Goal: Task Accomplishment & Management: Complete application form

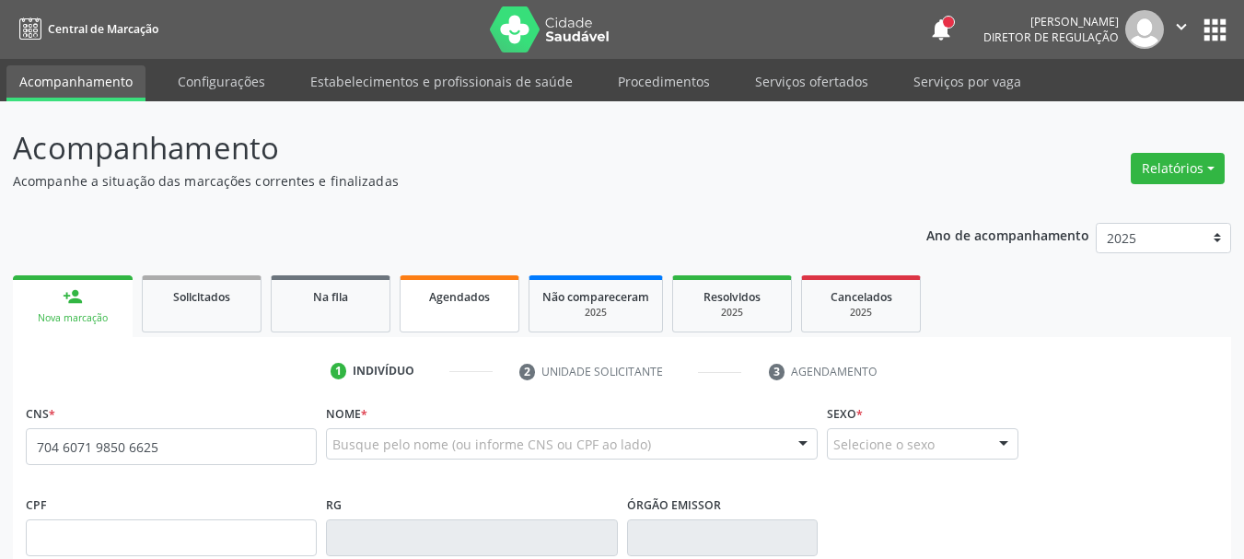
type input "704 6071 9850 6625"
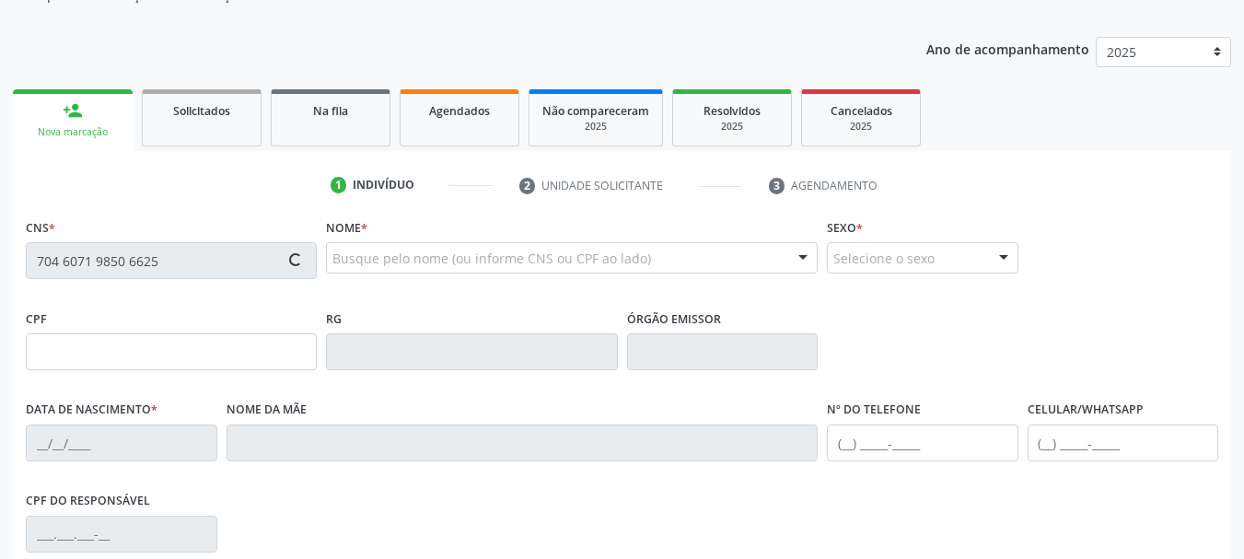
scroll to position [276, 0]
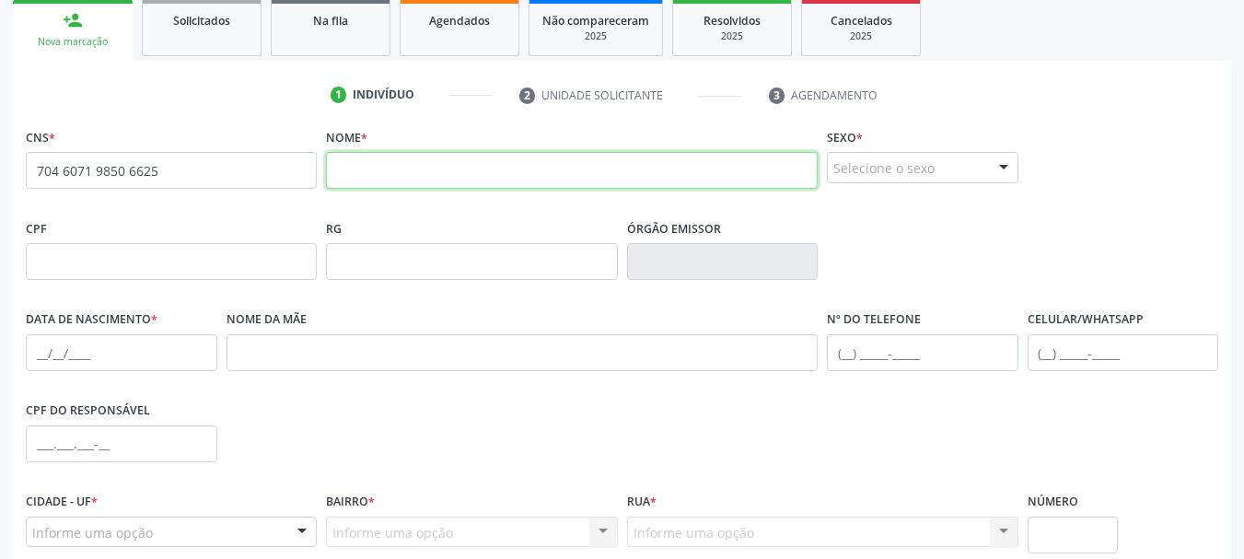
click at [552, 170] on input "text" at bounding box center [572, 170] width 492 height 37
type input "m"
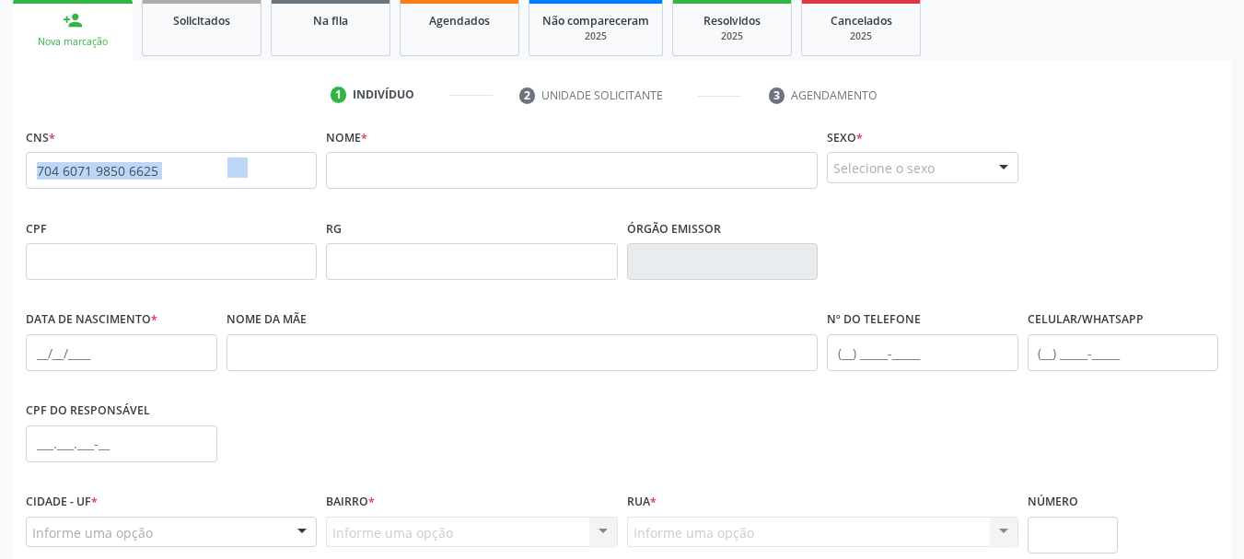
drag, startPoint x: 242, startPoint y: 177, endPoint x: 0, endPoint y: 168, distance: 242.4
click at [0, 168] on div "Acompanhamento Acompanhe a situação das marcações correntes e finalizadas Relat…" at bounding box center [622, 273] width 1244 height 897
click at [179, 166] on input "704 6071 9850 6625" at bounding box center [171, 170] width 291 height 37
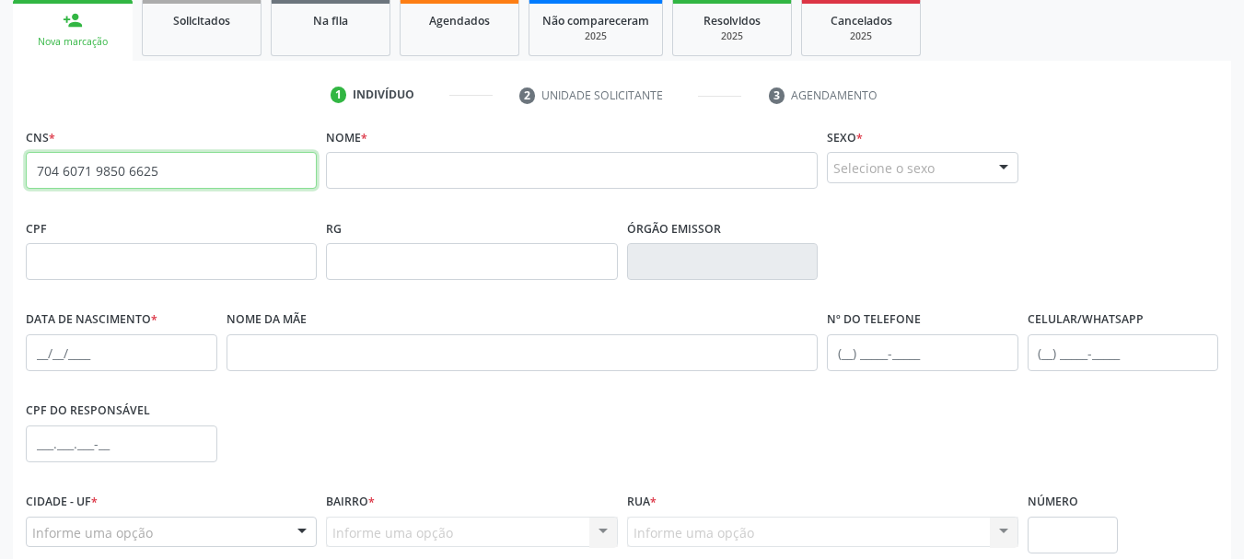
drag, startPoint x: 169, startPoint y: 181, endPoint x: 0, endPoint y: 163, distance: 170.4
click at [0, 163] on div "Acompanhamento Acompanhe a situação das marcações correntes e finalizadas Relat…" at bounding box center [622, 273] width 1244 height 897
click at [166, 166] on input "text" at bounding box center [171, 170] width 291 height 37
type input "704 6071 9850 6625"
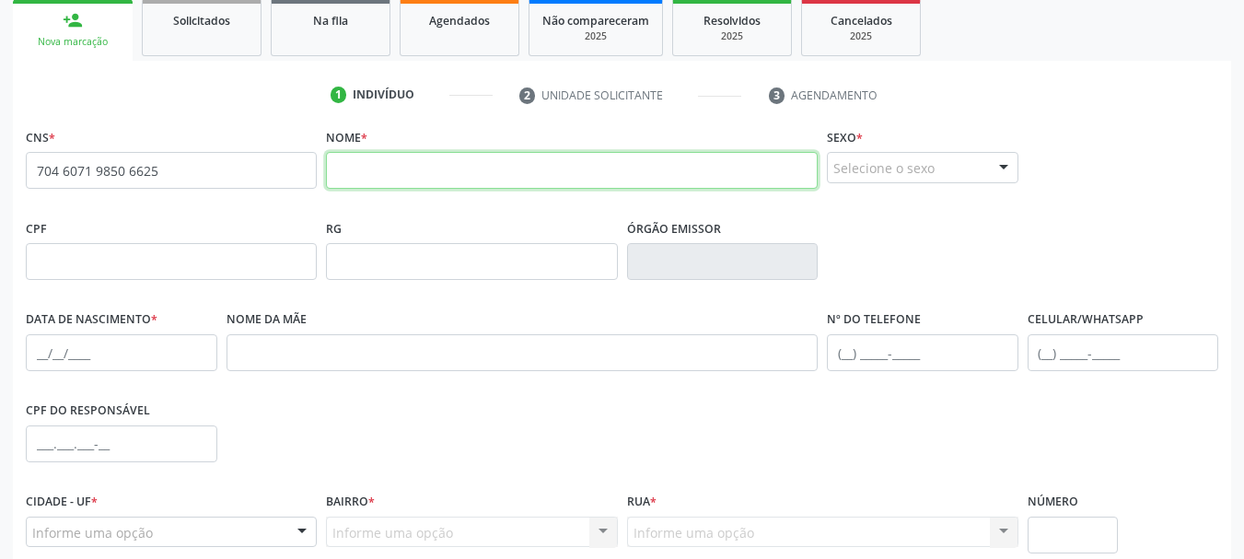
click at [343, 186] on input "text" at bounding box center [572, 170] width 492 height 37
type input "[PERSON_NAME]"
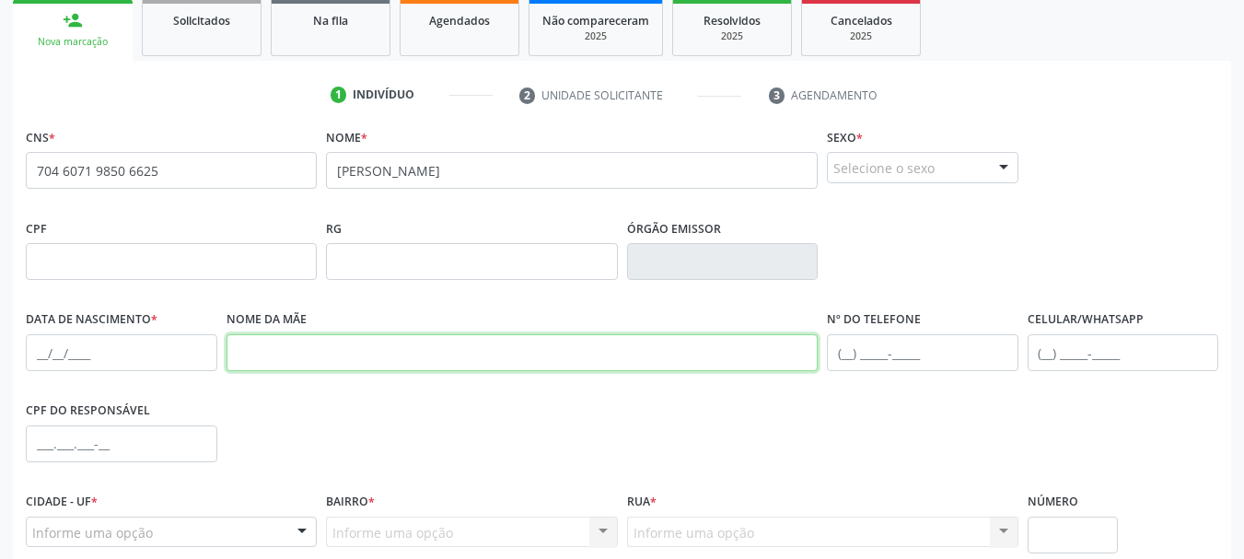
click at [277, 353] on input "text" at bounding box center [523, 352] width 592 height 37
type input "a"
type input "[PERSON_NAME]"
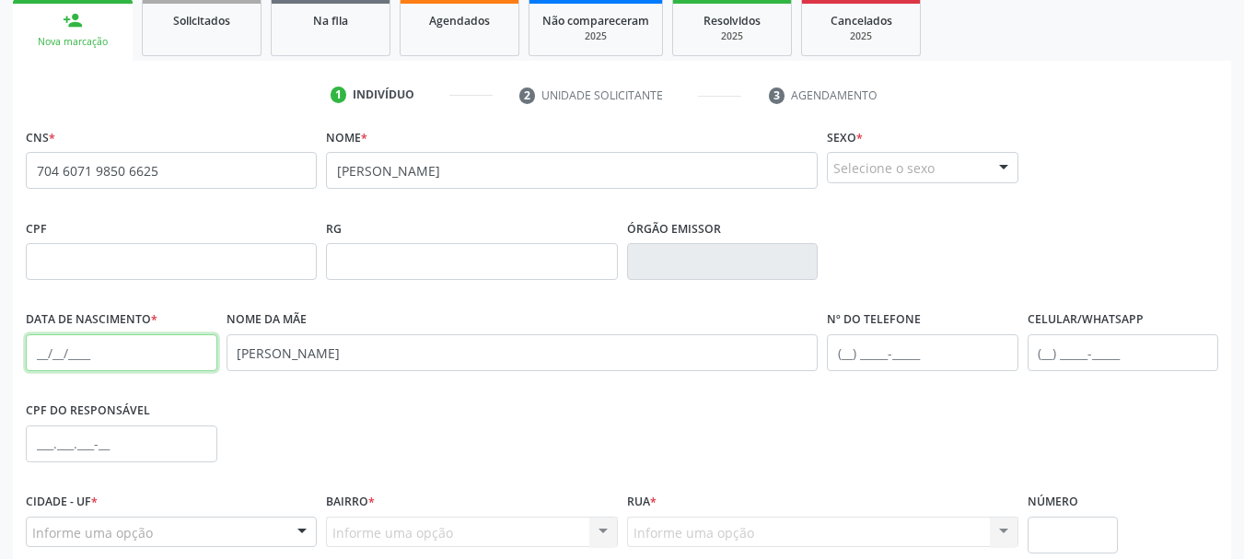
click at [46, 356] on input "text" at bounding box center [122, 352] width 192 height 37
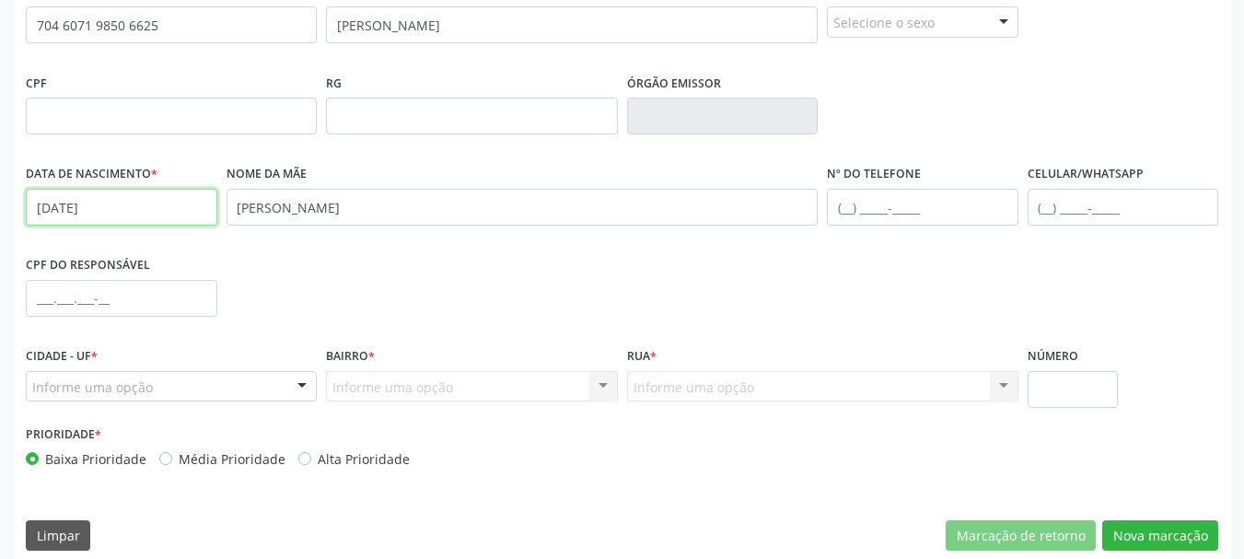
scroll to position [439, 0]
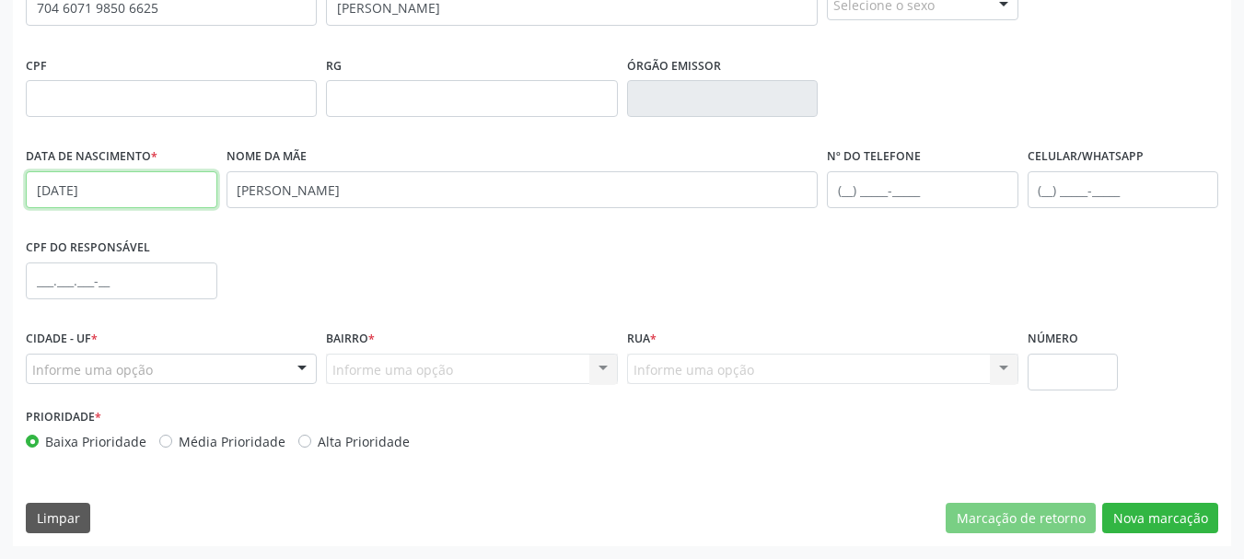
type input "[DATE]"
click at [272, 368] on div "Informe uma opção" at bounding box center [171, 369] width 291 height 31
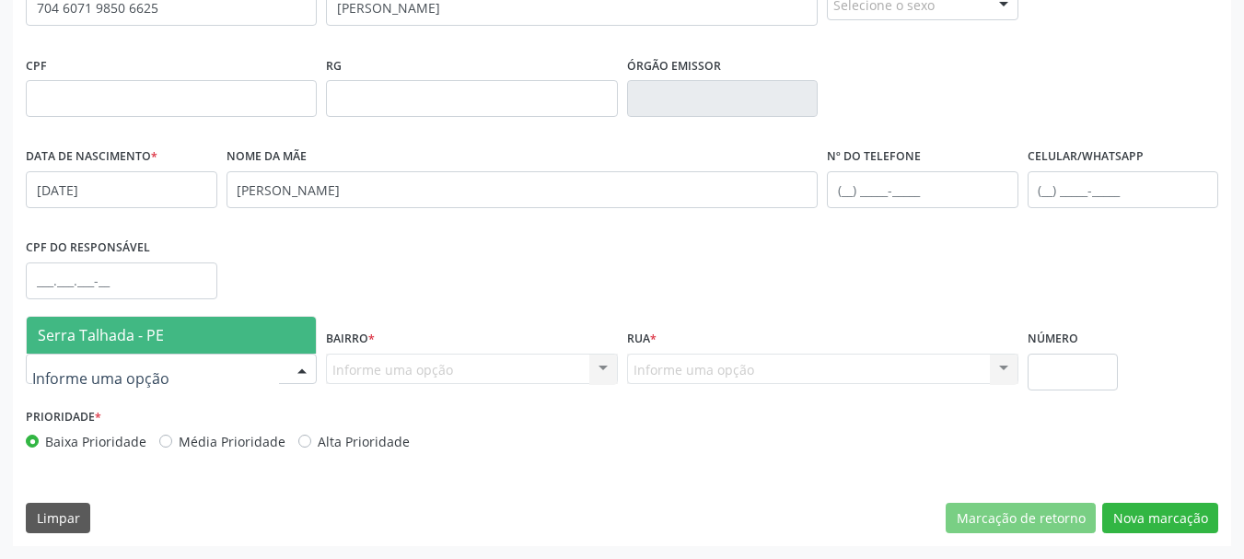
click at [228, 333] on span "Serra Talhada - PE" at bounding box center [171, 335] width 289 height 37
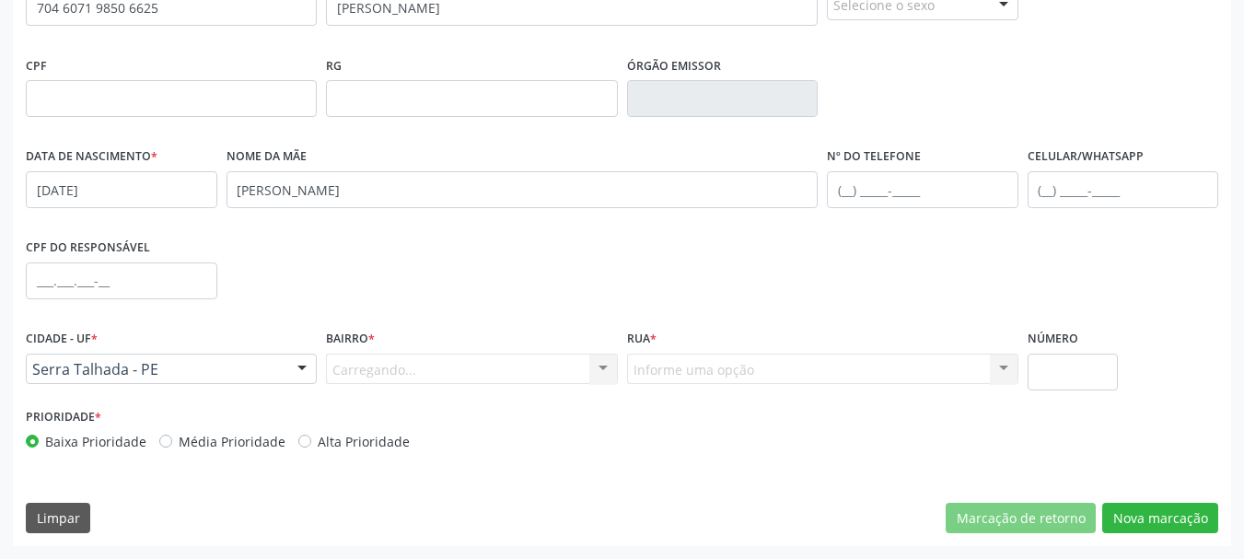
click at [399, 360] on div "Carregando... Nenhum resultado encontrado para: " " Nenhuma opção encontrada. D…" at bounding box center [471, 369] width 291 height 31
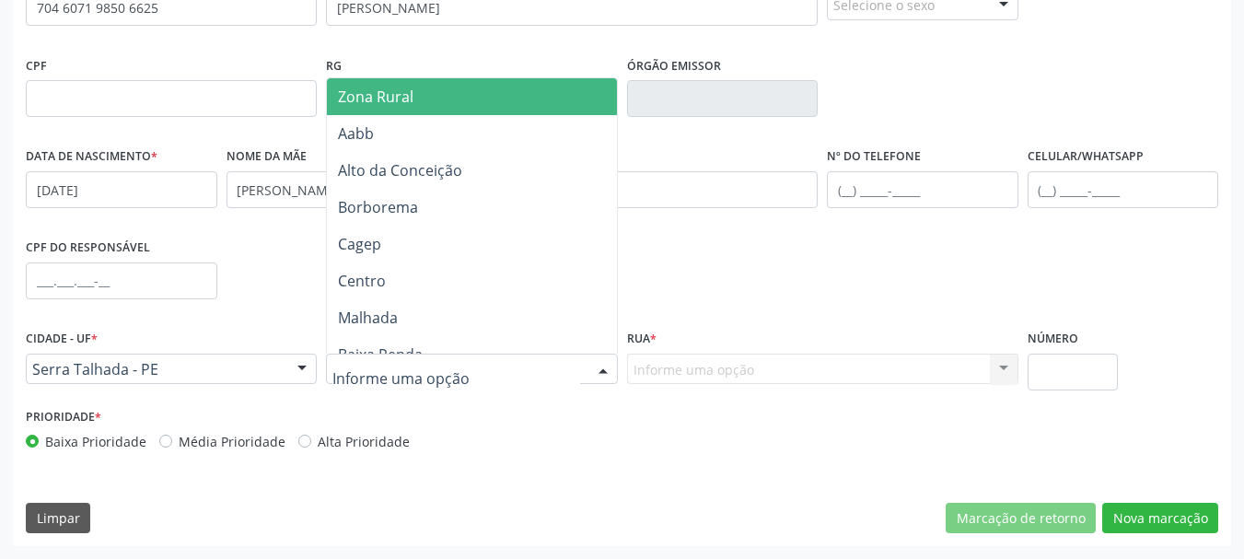
click at [409, 95] on span "Zona Rural" at bounding box center [376, 97] width 76 height 20
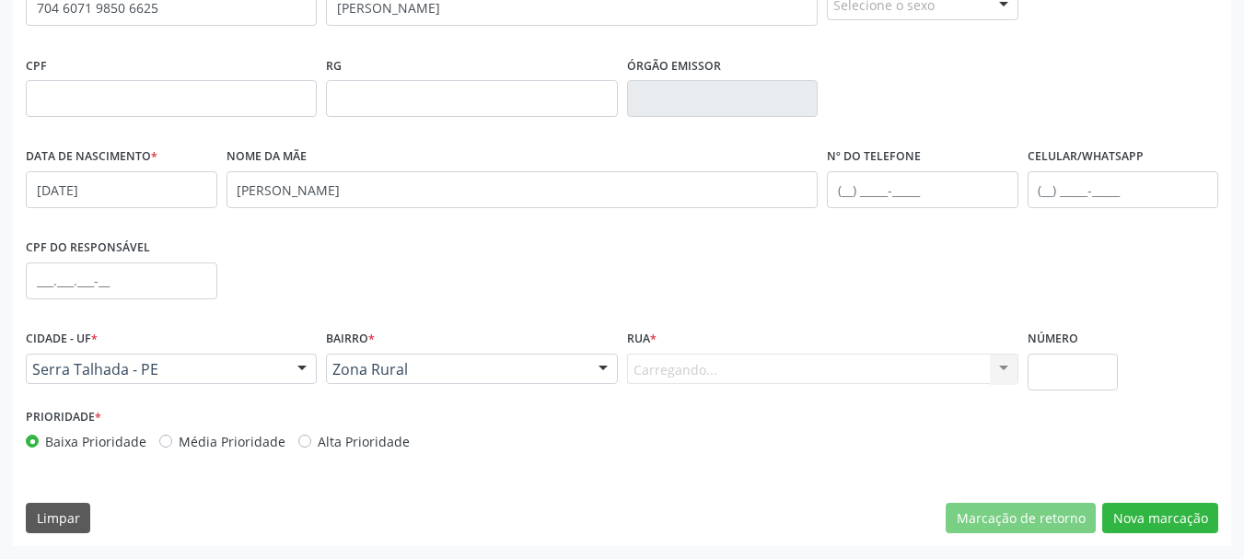
click at [678, 355] on div "Carregando... Nenhum resultado encontrado para: " " Nenhuma opção encontrada. D…" at bounding box center [822, 369] width 391 height 31
drag, startPoint x: 690, startPoint y: 383, endPoint x: 673, endPoint y: 395, distance: 20.4
click at [689, 385] on div "Informe uma opção" at bounding box center [822, 369] width 391 height 31
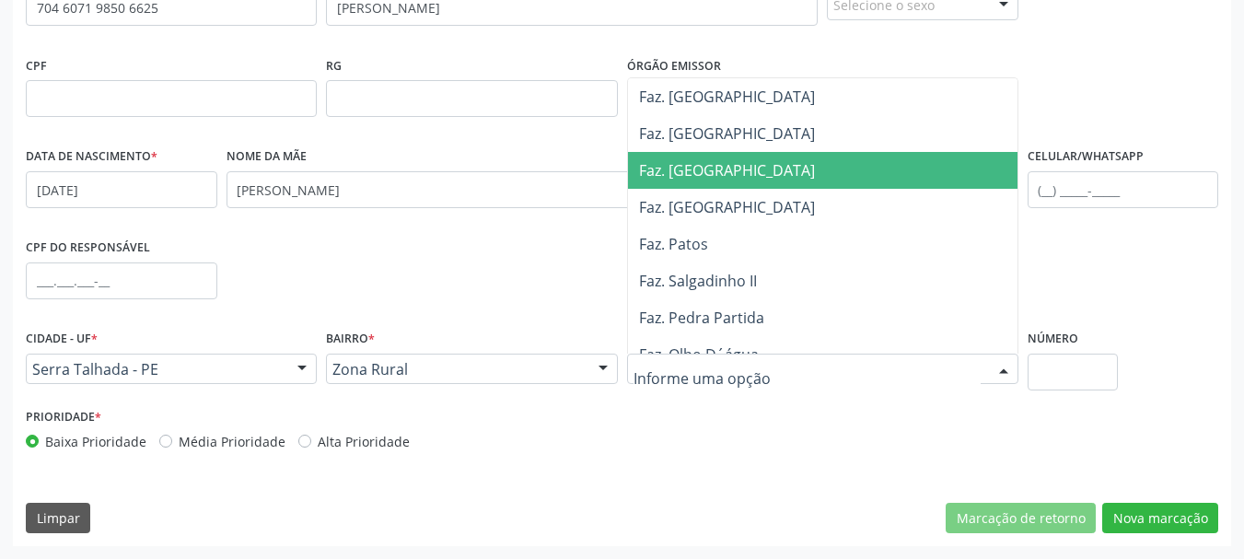
click at [728, 182] on span "Faz. [GEOGRAPHIC_DATA]" at bounding box center [827, 170] width 399 height 37
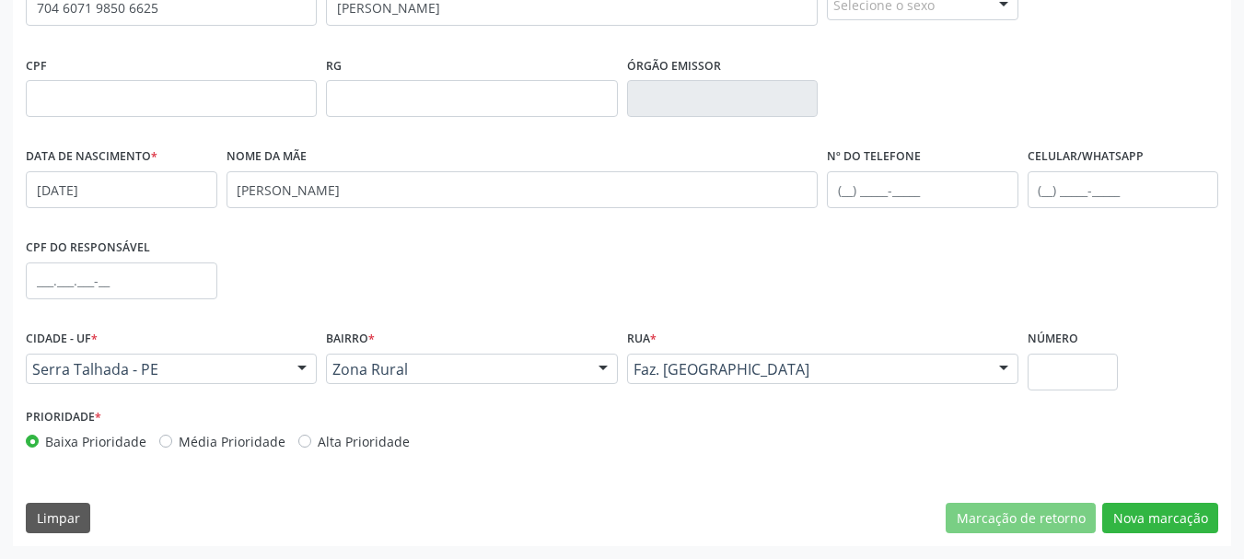
click at [1030, 349] on label "Número" at bounding box center [1053, 339] width 51 height 29
click at [1046, 366] on input "text" at bounding box center [1073, 372] width 91 height 37
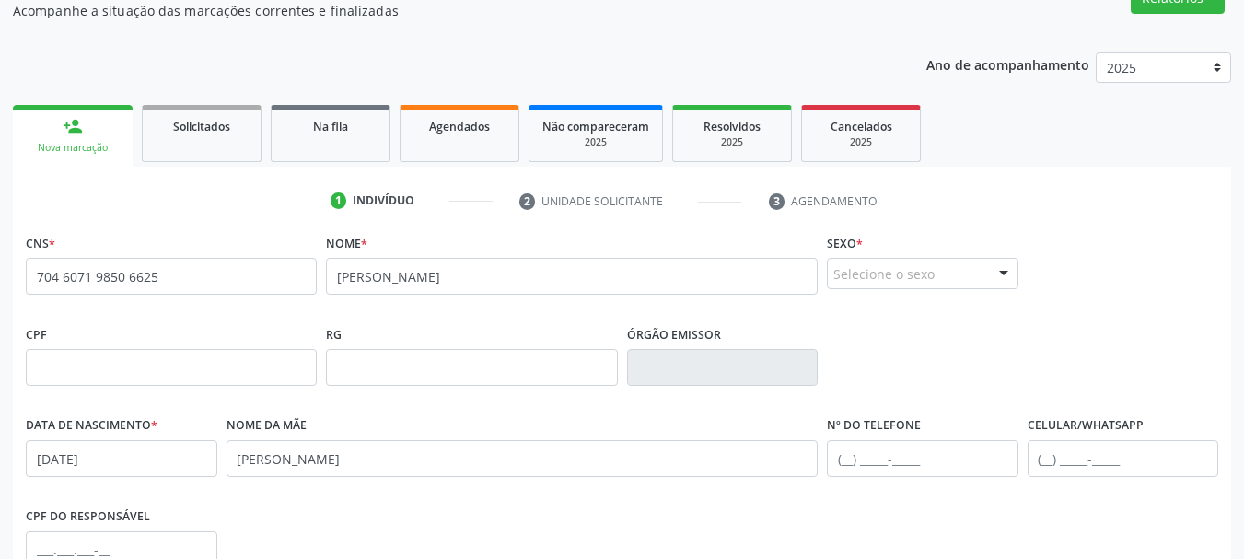
scroll to position [163, 0]
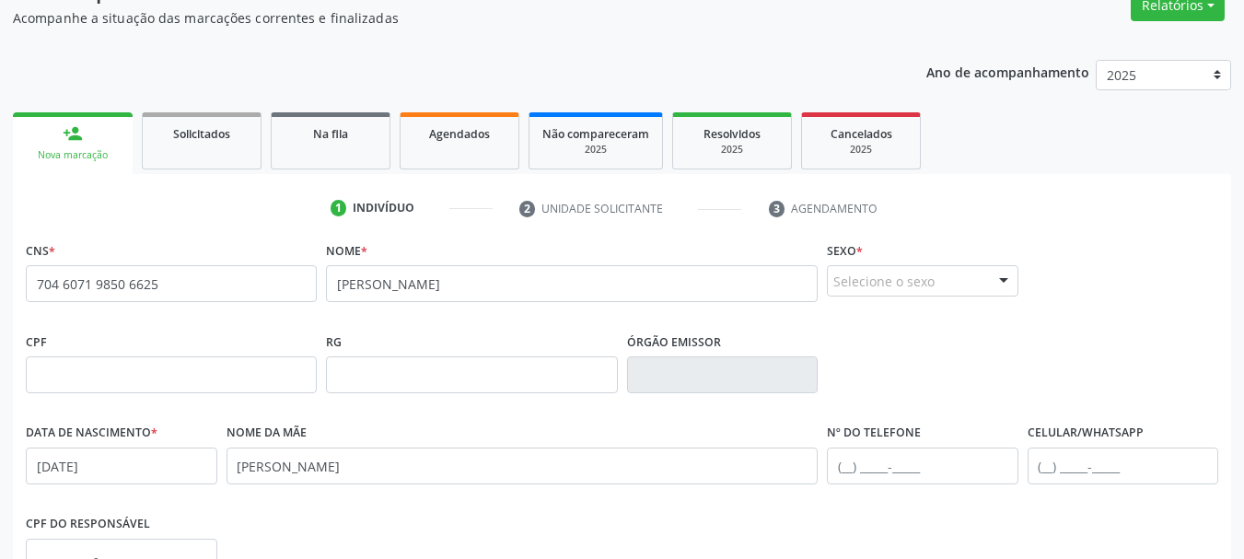
type input "00"
click at [998, 276] on div at bounding box center [1004, 281] width 28 height 31
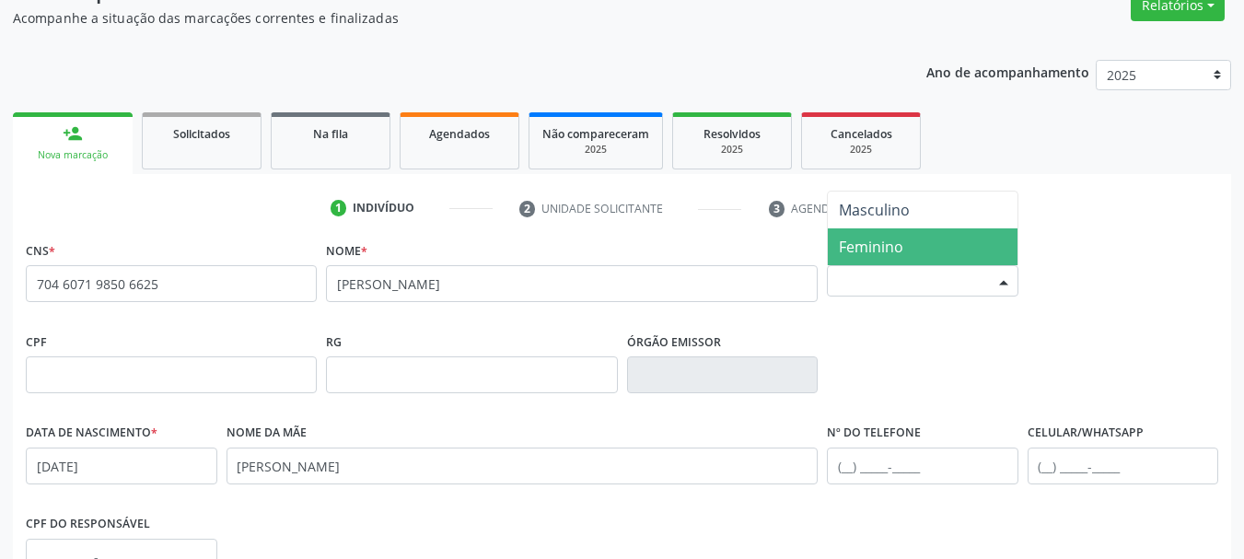
click at [914, 250] on span "Feminino" at bounding box center [923, 246] width 190 height 37
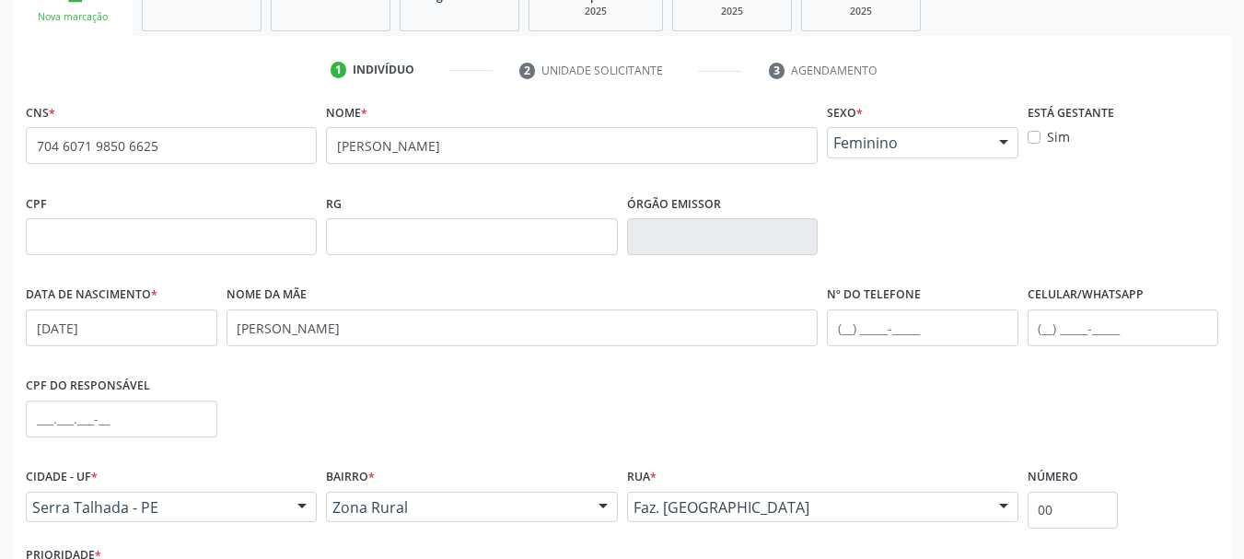
scroll to position [439, 0]
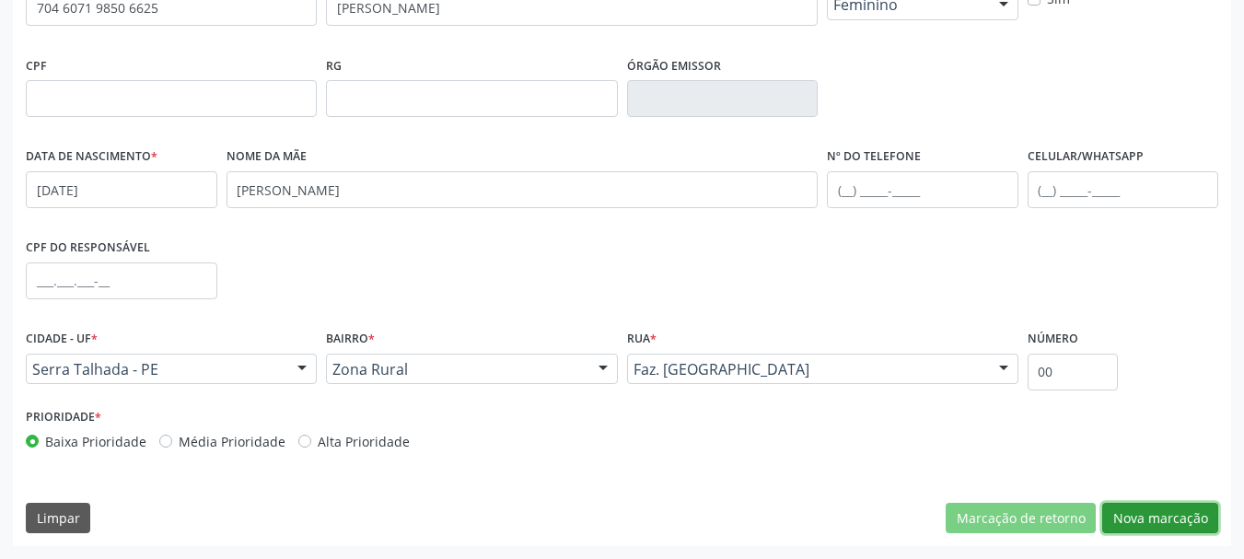
click at [1182, 521] on button "Nova marcação" at bounding box center [1160, 518] width 116 height 31
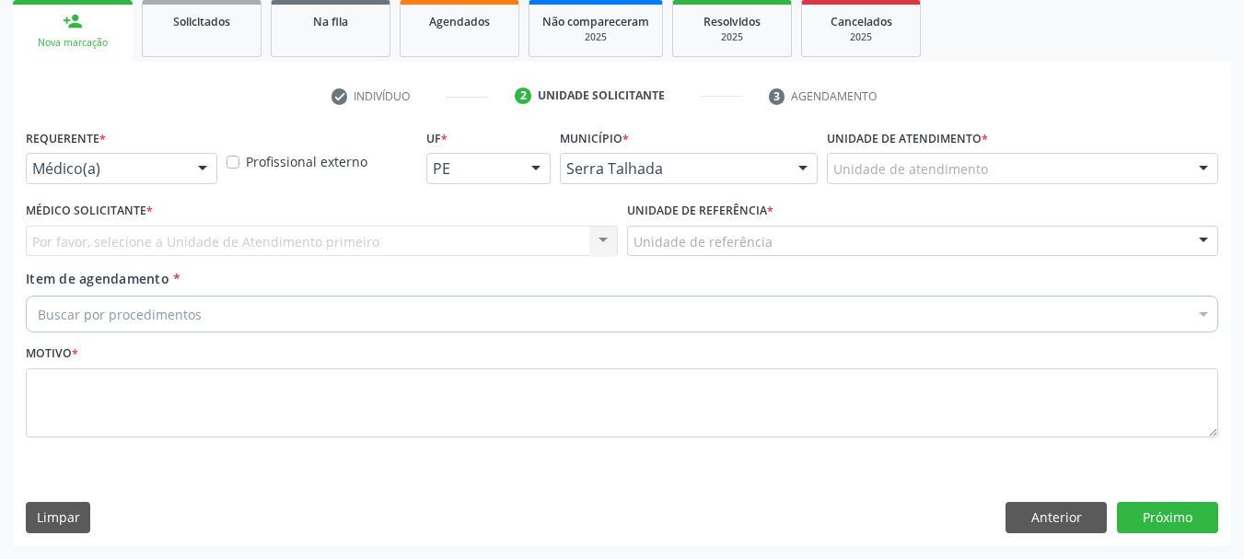
scroll to position [275, 0]
drag, startPoint x: 86, startPoint y: 174, endPoint x: 61, endPoint y: 238, distance: 68.2
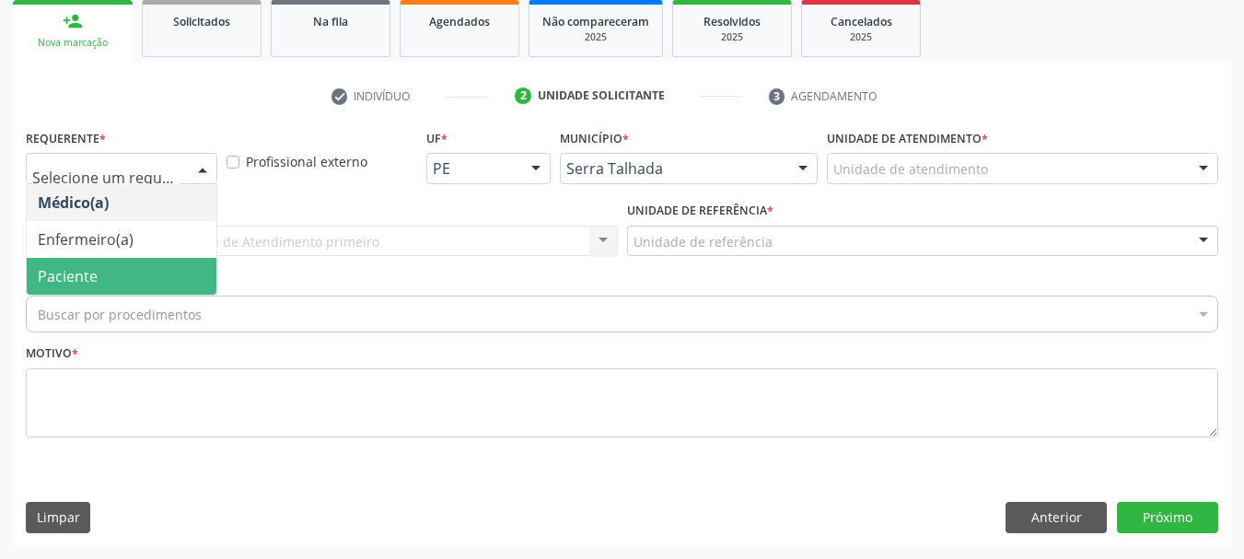
click at [50, 278] on span "Paciente" at bounding box center [68, 276] width 60 height 20
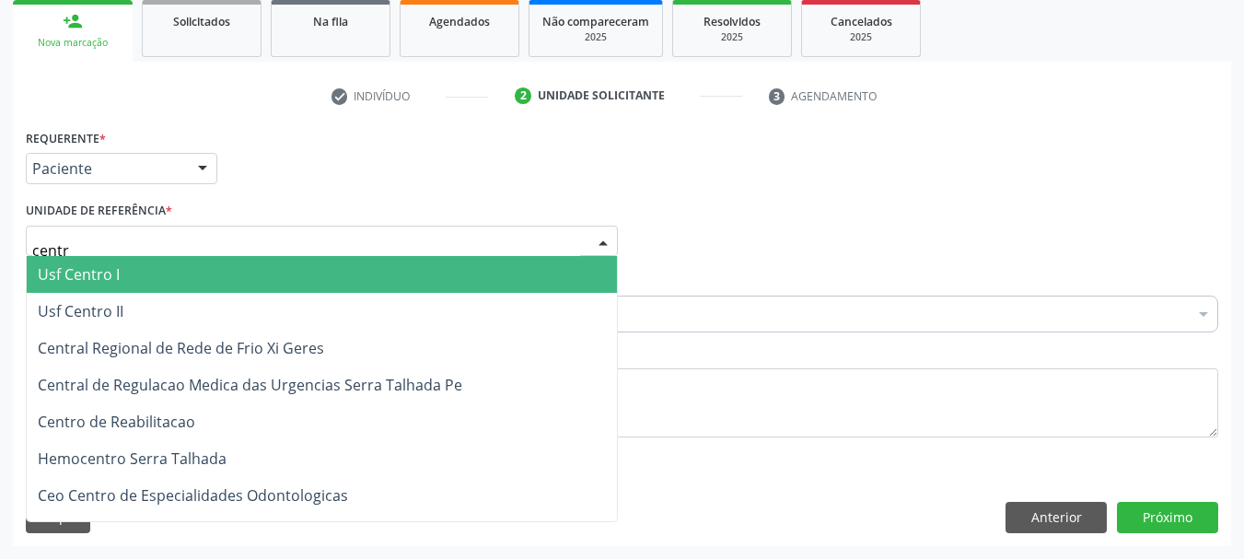
type input "centro"
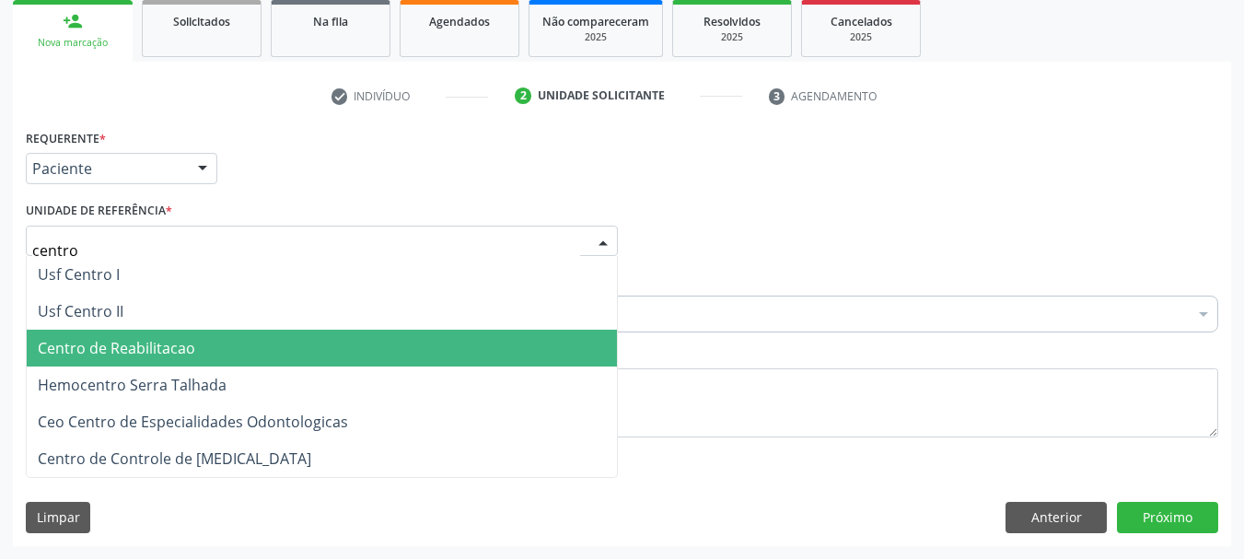
click at [138, 337] on span "Centro de Reabilitacao" at bounding box center [322, 348] width 590 height 37
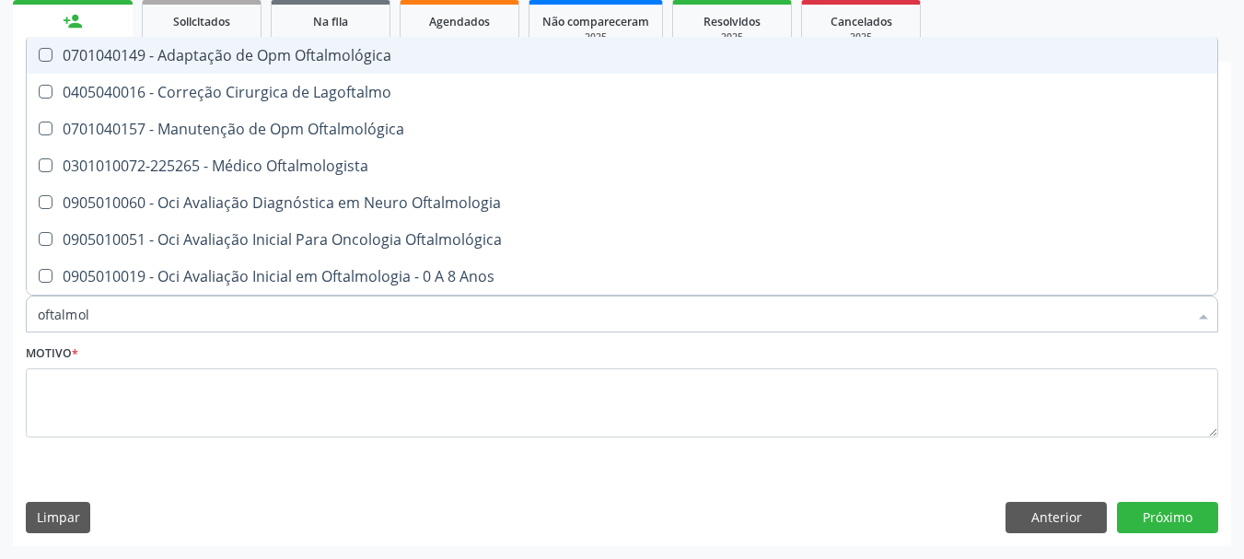
type input "oftalmolo"
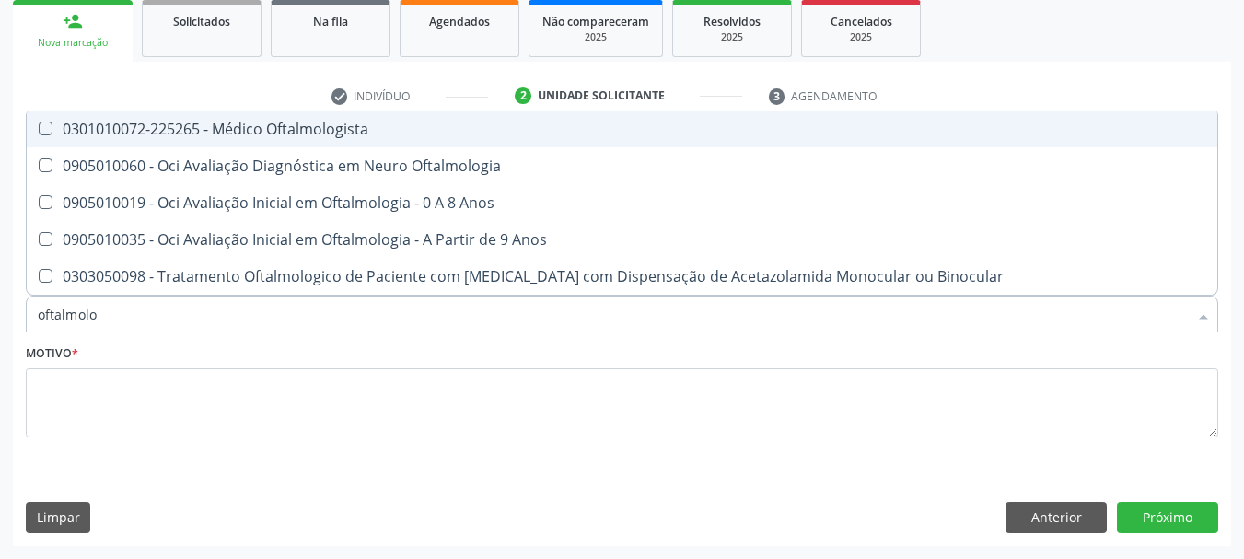
click at [82, 122] on div "0301010072-225265 - Médico Oftalmologista" at bounding box center [622, 129] width 1169 height 15
checkbox Oftalmologista "true"
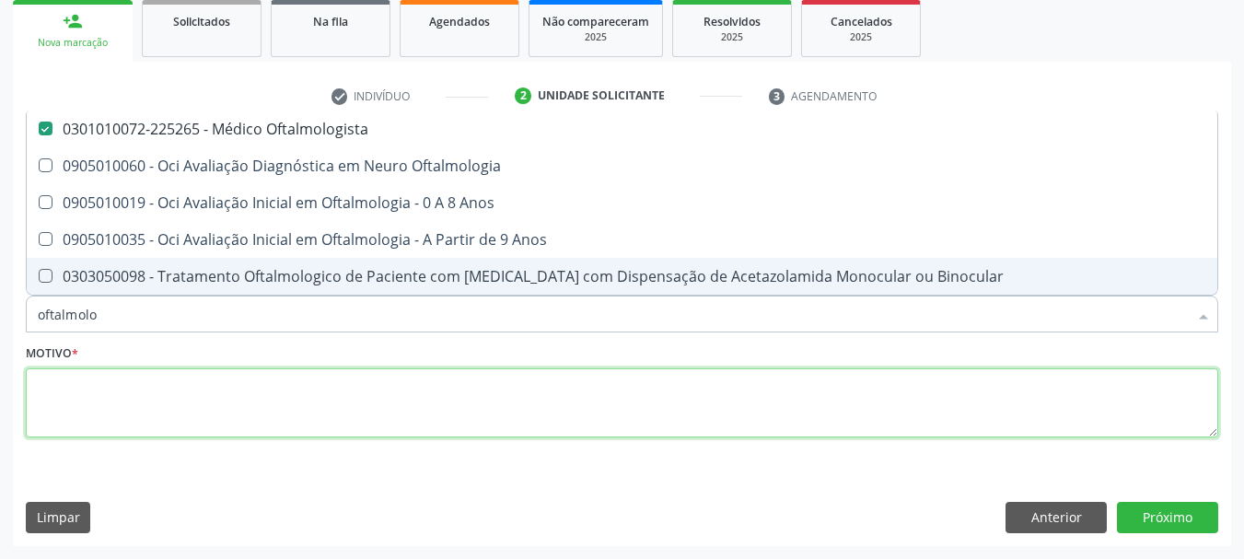
click at [175, 406] on textarea at bounding box center [622, 403] width 1193 height 70
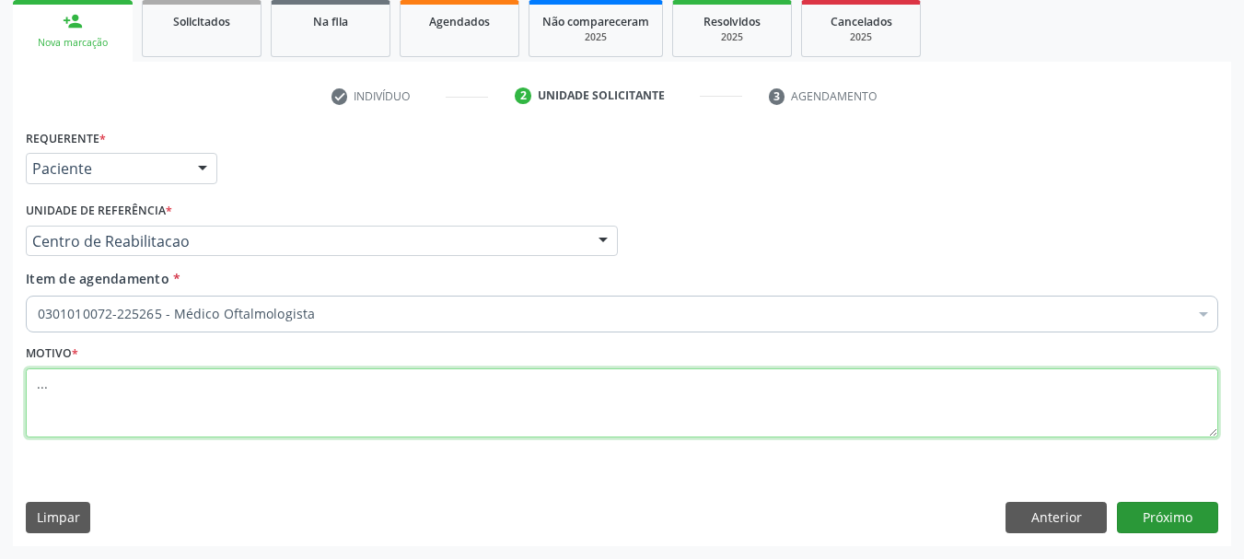
type textarea "..."
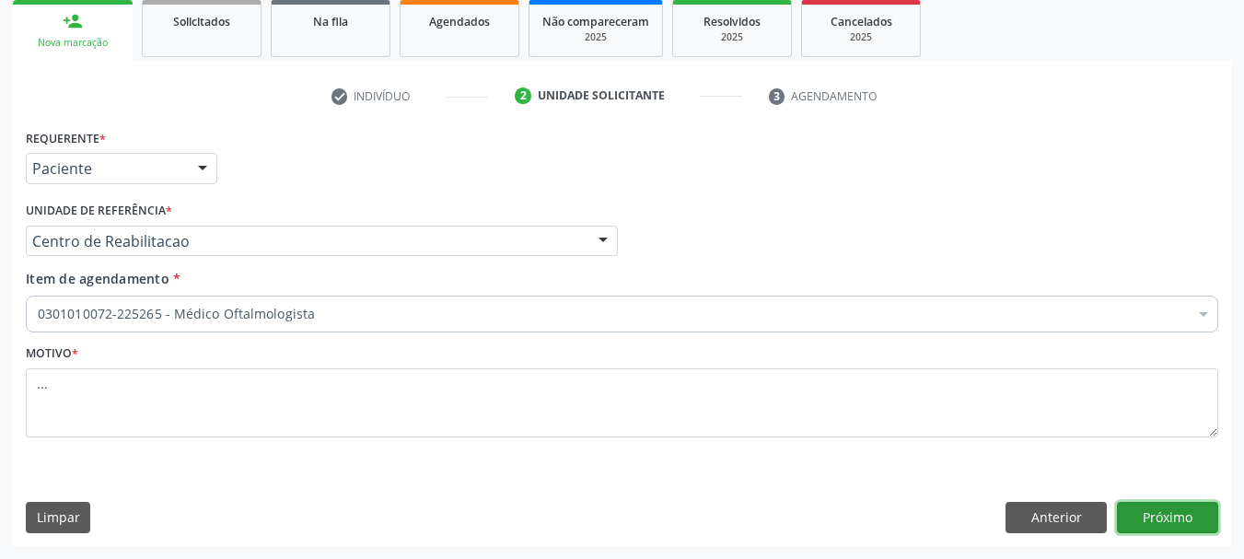
click at [1197, 516] on button "Próximo" at bounding box center [1167, 517] width 101 height 31
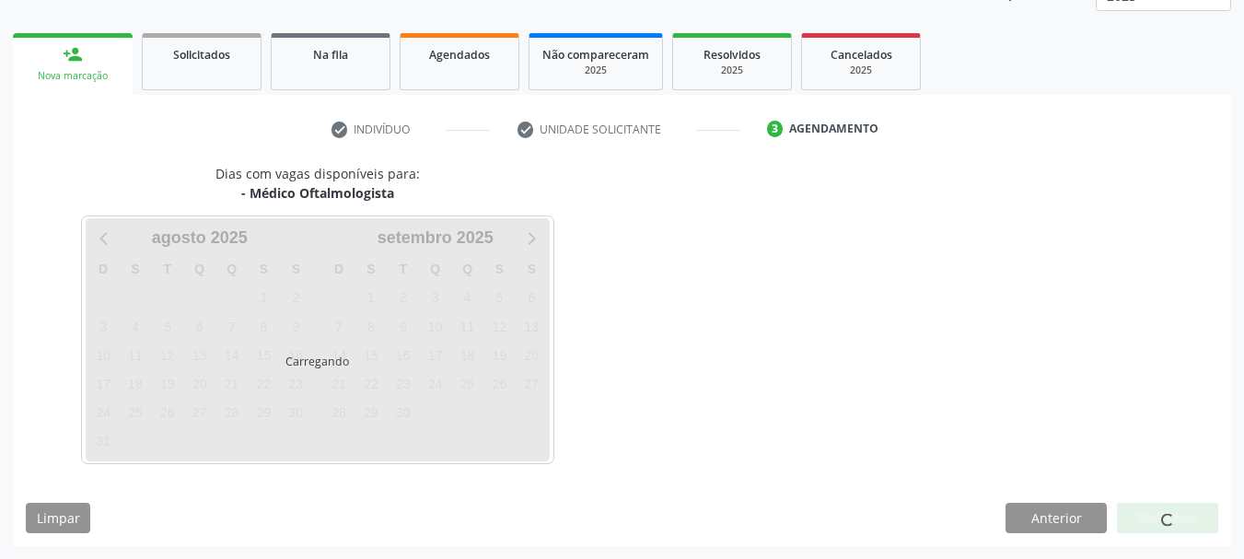
scroll to position [242, 0]
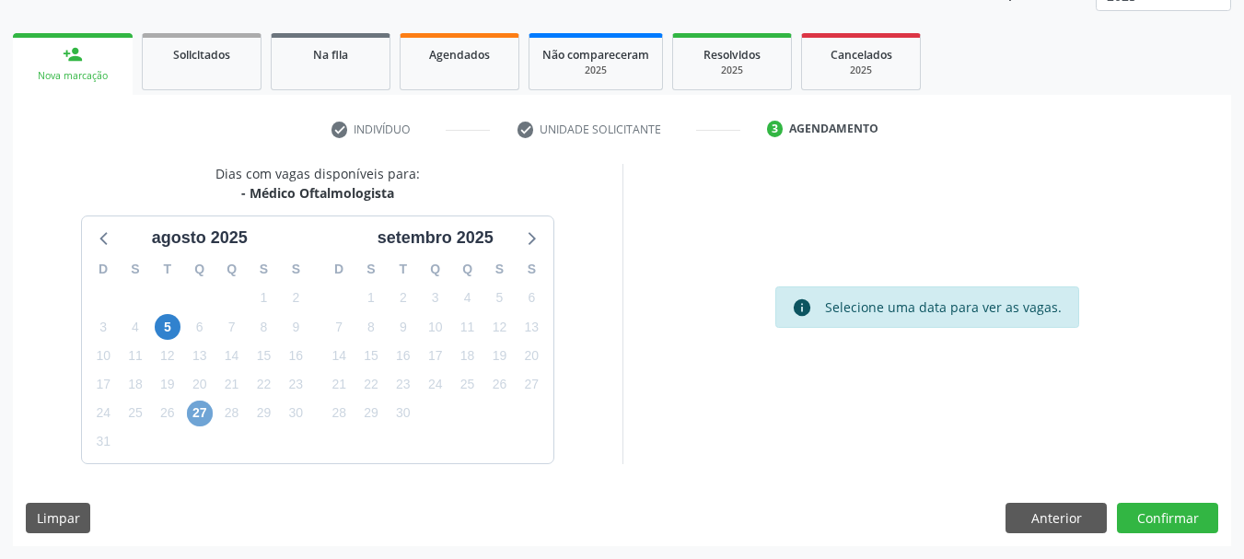
click at [203, 416] on span "27" at bounding box center [200, 414] width 26 height 26
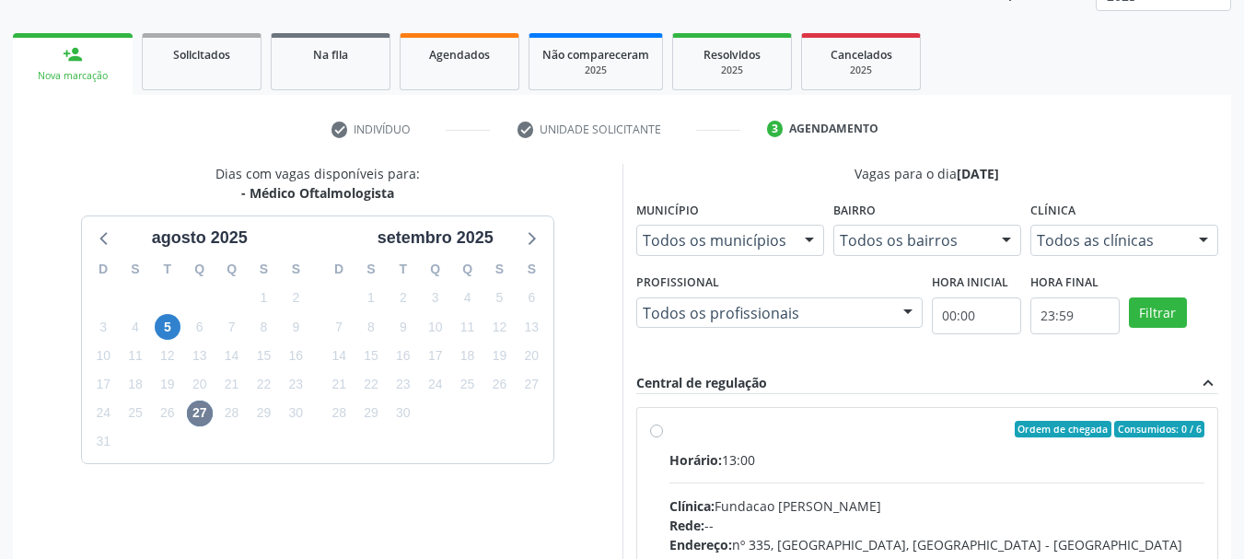
click at [669, 425] on label "Ordem de chegada Consumidos: 0 / 6 Horário: 13:00 Clínica: Fundacao [PERSON_NAM…" at bounding box center [937, 562] width 536 height 283
click at [659, 425] on input "Ordem de chegada Consumidos: 0 / 6 Horário: 13:00 Clínica: Fundacao [PERSON_NAM…" at bounding box center [656, 429] width 13 height 17
radio input "true"
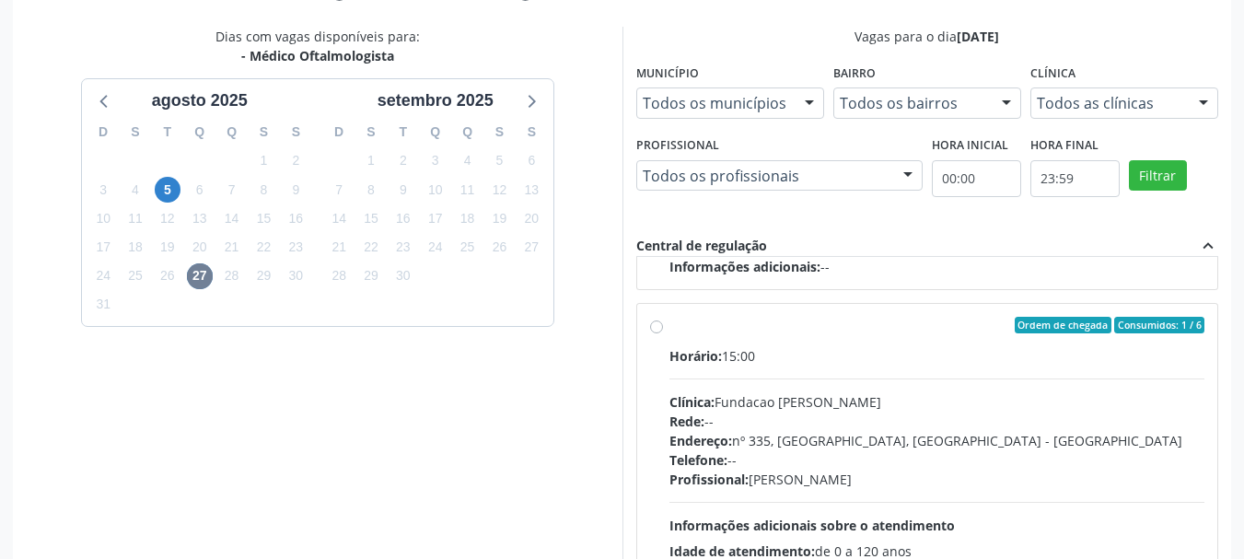
scroll to position [541, 0]
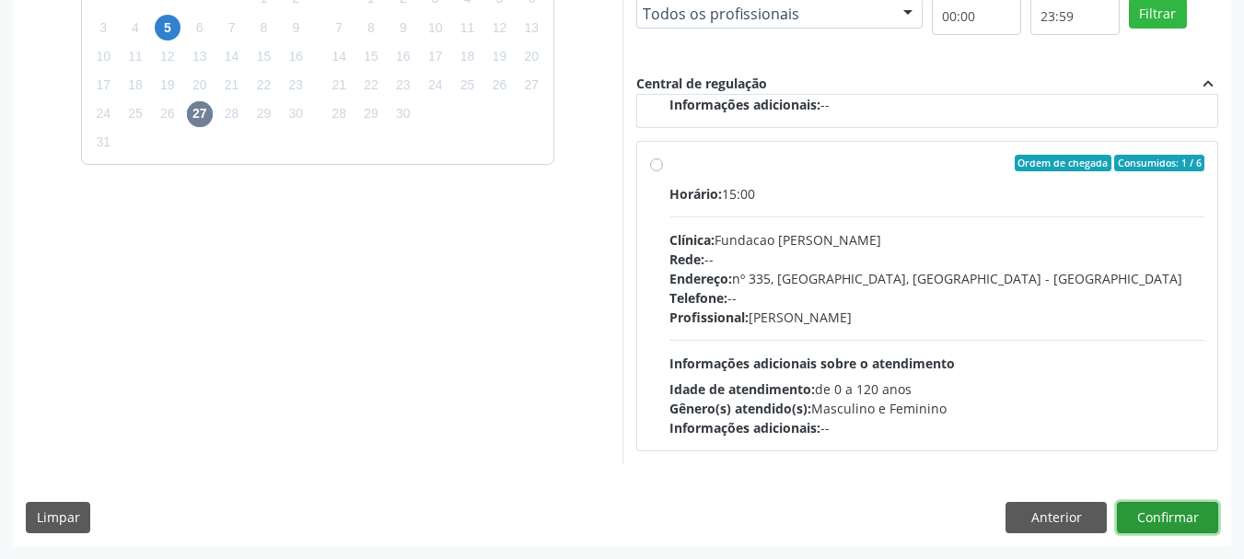
click at [1180, 527] on button "Confirmar" at bounding box center [1167, 517] width 101 height 31
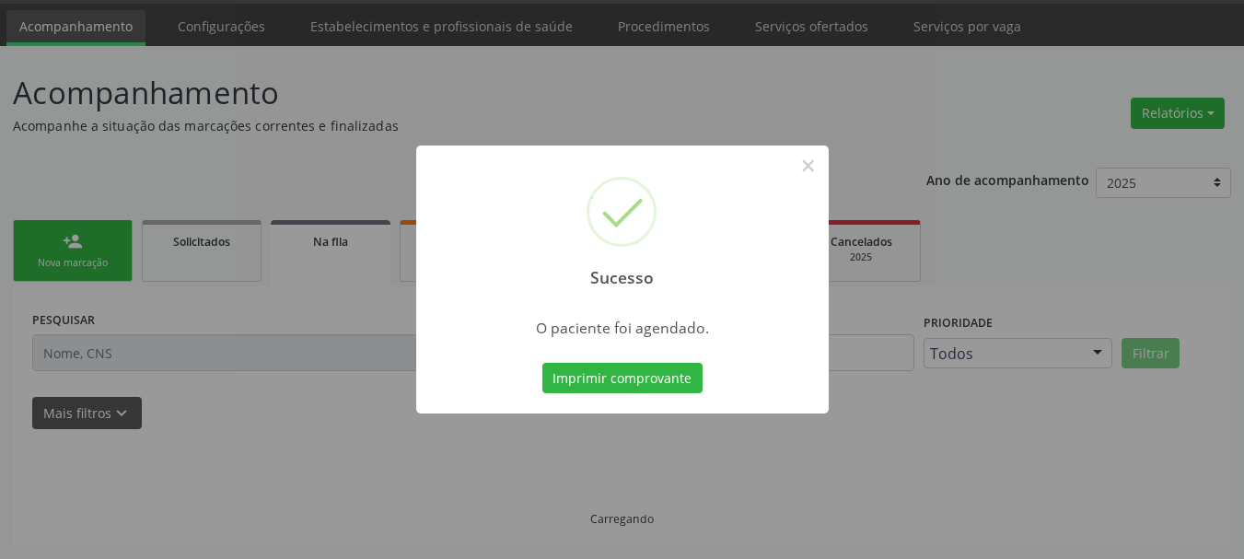
scroll to position [55, 0]
click at [616, 385] on button "Imprimir comprovante" at bounding box center [622, 378] width 160 height 31
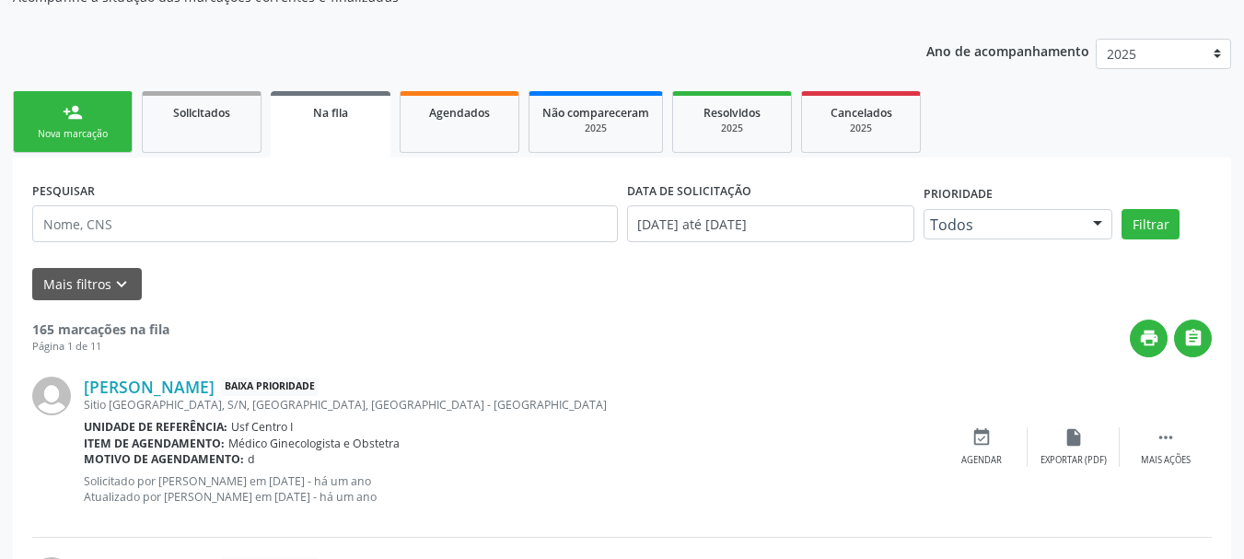
scroll to position [0, 0]
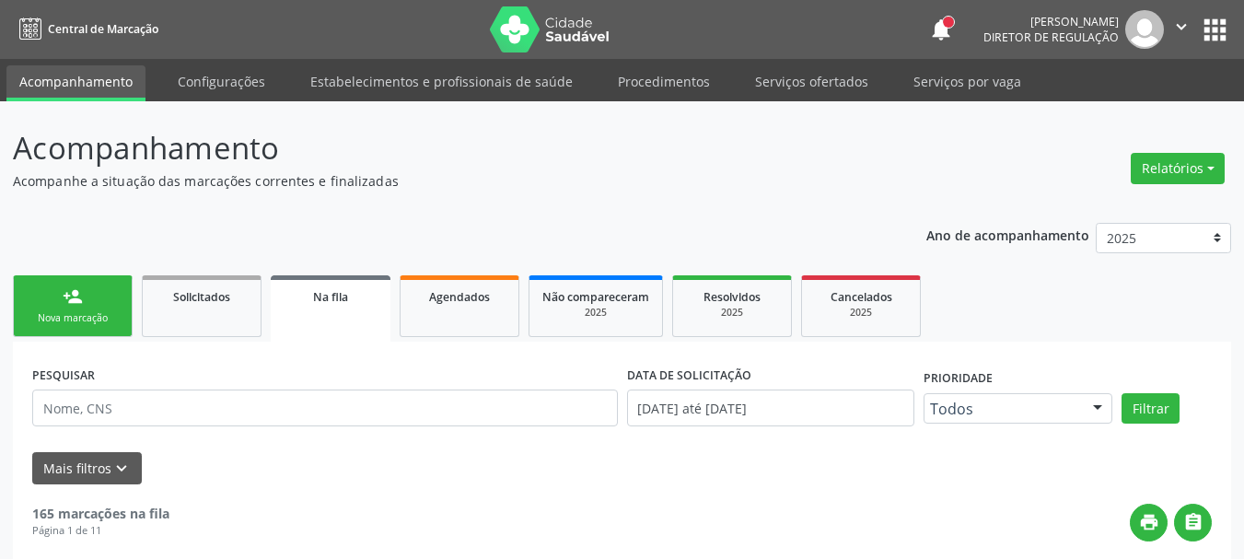
click at [1212, 26] on button "apps" at bounding box center [1215, 30] width 32 height 32
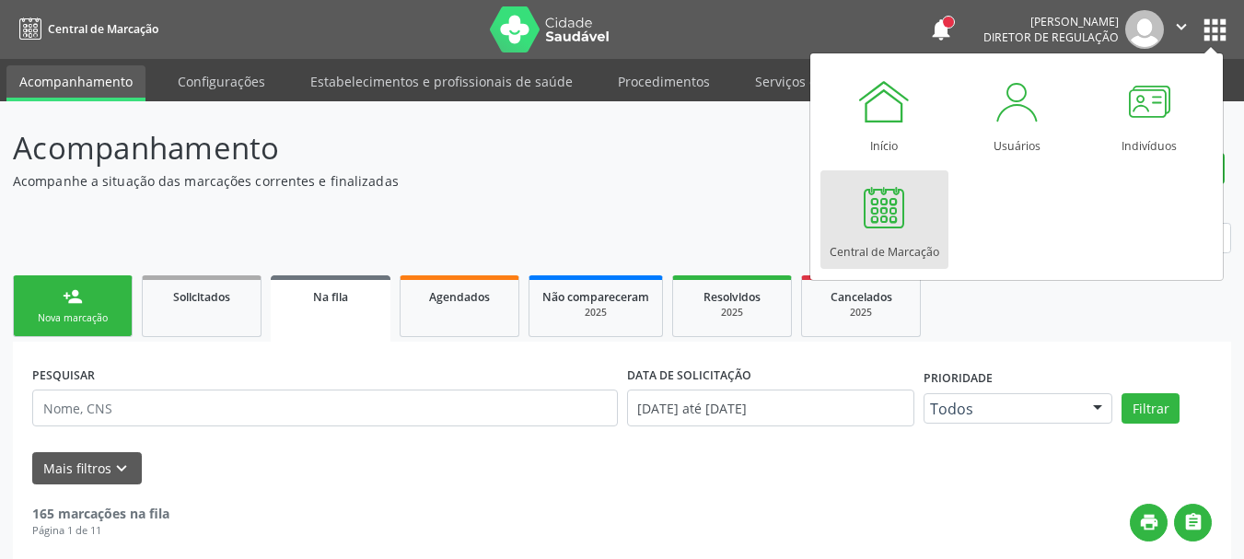
click at [881, 236] on div "Central de Marcação" at bounding box center [885, 247] width 110 height 25
